Goal: Use online tool/utility: Use online tool/utility

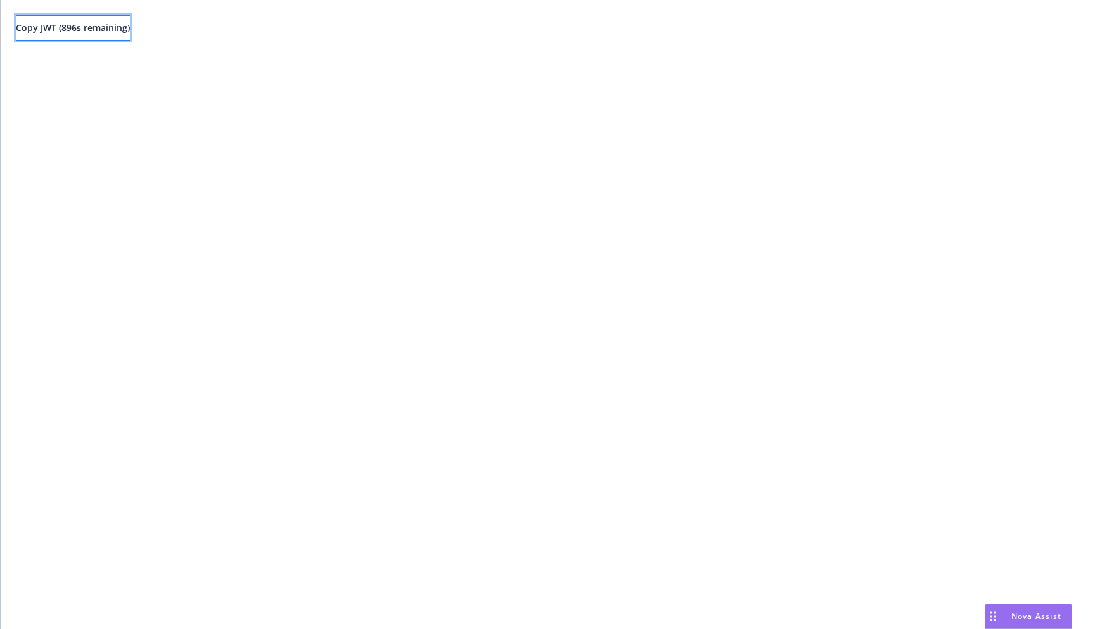
click at [129, 22] on span "Copy JWT ( 896 s remaining)" at bounding box center [73, 28] width 114 height 12
